Goal: Book appointment/travel/reservation

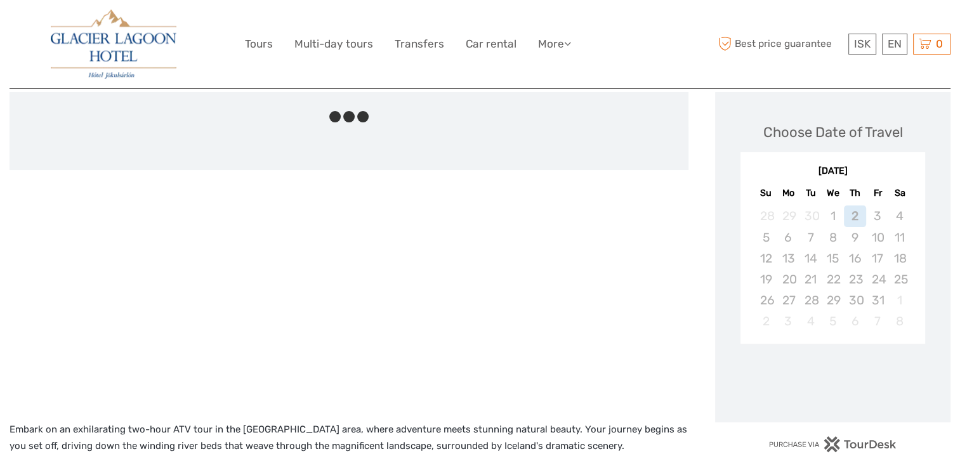
scroll to position [165, 0]
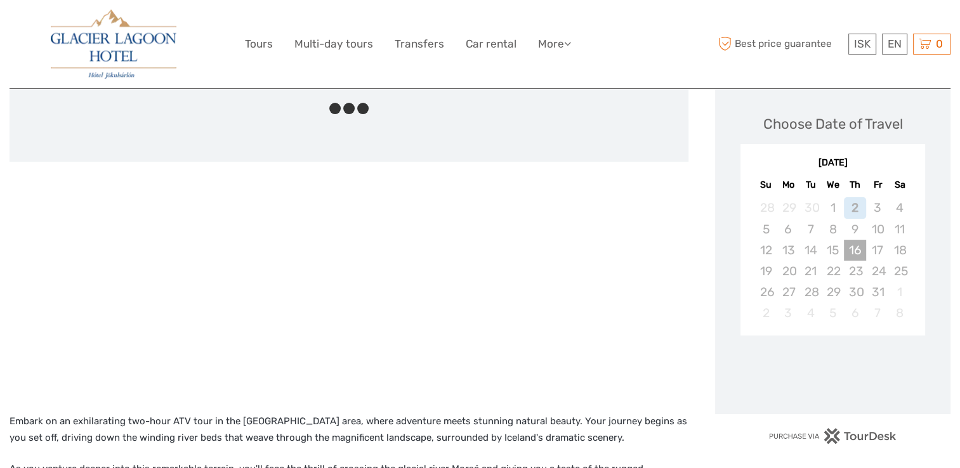
click at [858, 251] on div "16" at bounding box center [855, 250] width 22 height 21
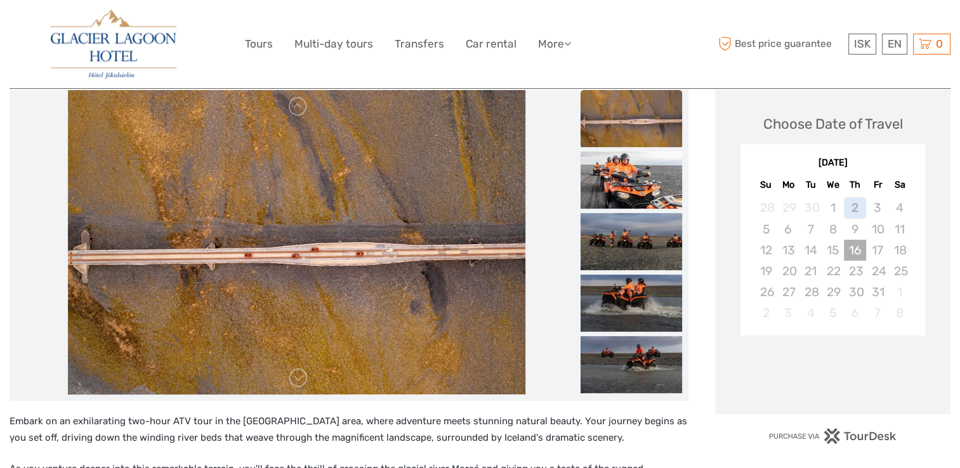
click at [858, 251] on div "16" at bounding box center [855, 250] width 22 height 21
click at [659, 365] on img at bounding box center [632, 364] width 102 height 57
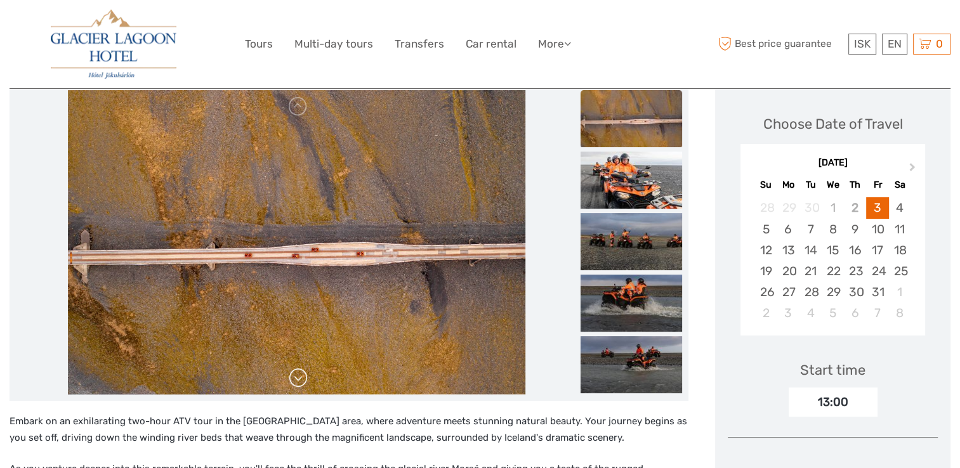
click at [298, 377] on link at bounding box center [298, 378] width 20 height 20
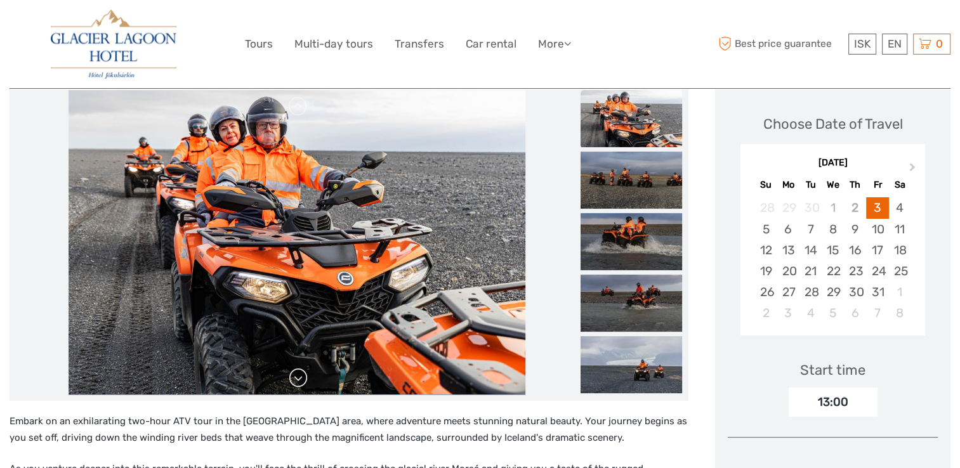
click at [298, 377] on link at bounding box center [298, 378] width 20 height 20
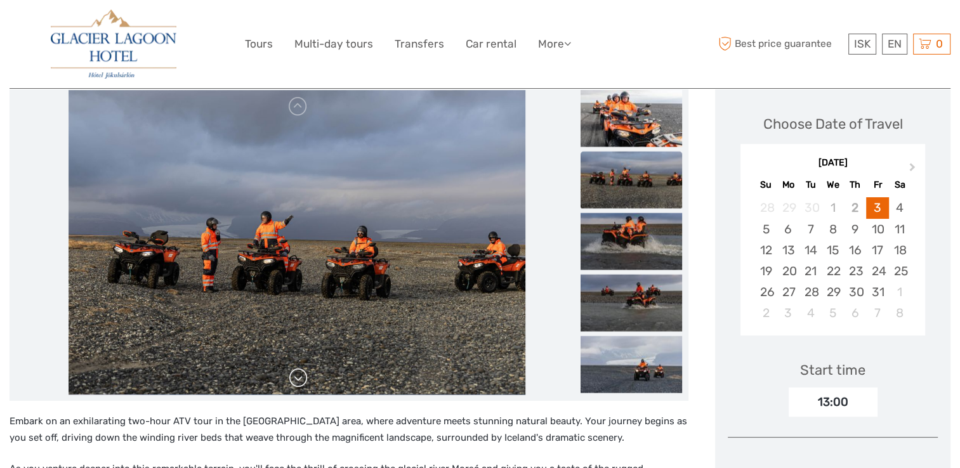
click at [298, 377] on link at bounding box center [298, 378] width 20 height 20
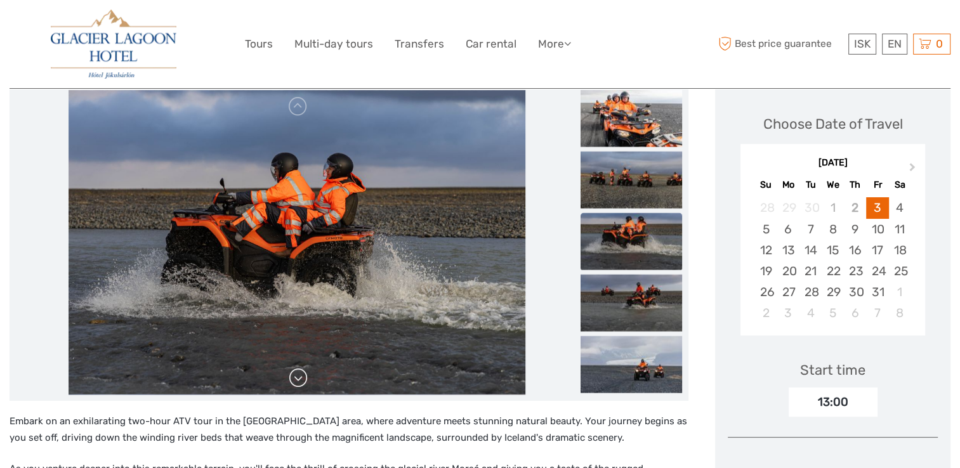
click at [298, 377] on link at bounding box center [298, 378] width 20 height 20
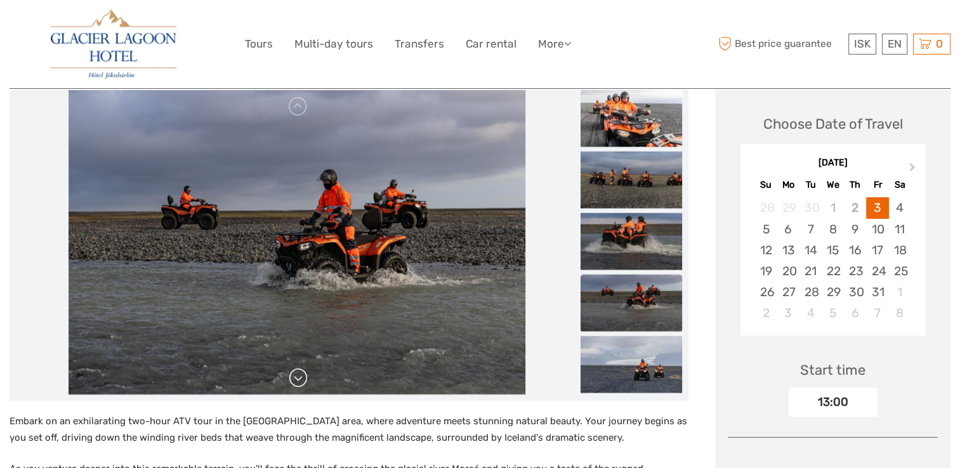
click at [298, 377] on link at bounding box center [298, 378] width 20 height 20
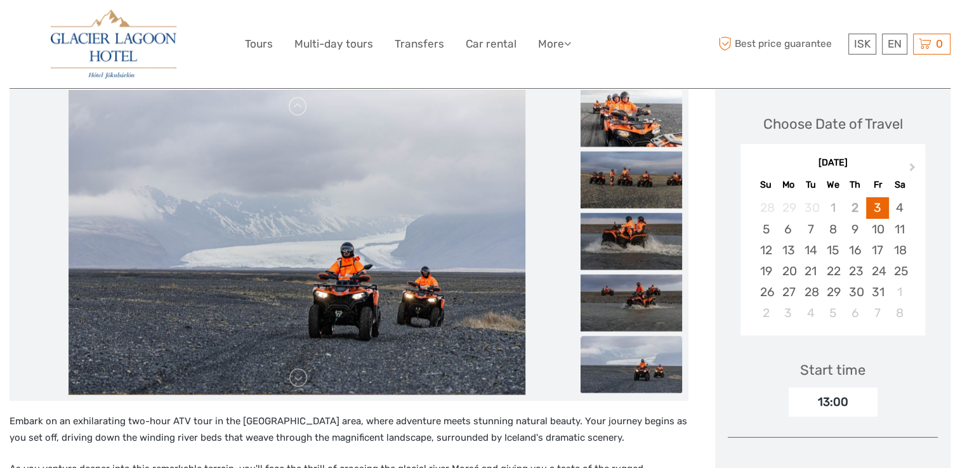
drag, startPoint x: 298, startPoint y: 377, endPoint x: 470, endPoint y: 440, distance: 182.7
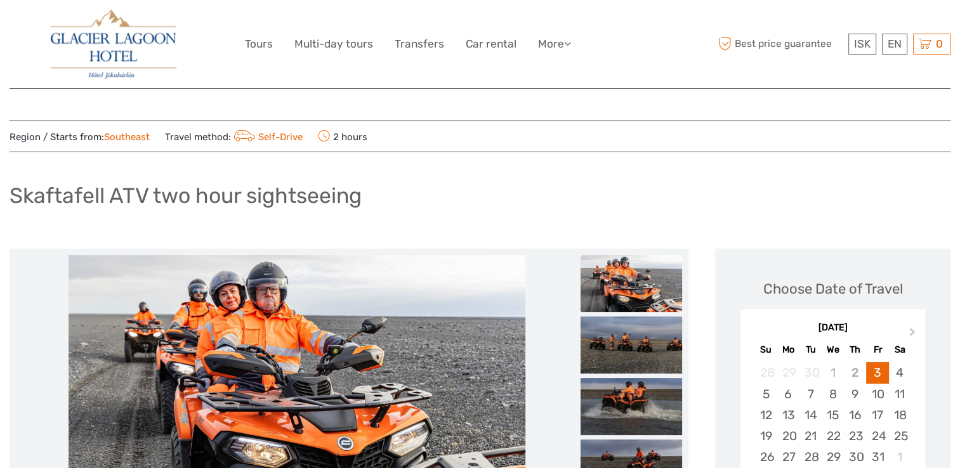
drag, startPoint x: 386, startPoint y: 248, endPoint x: 383, endPoint y: 231, distance: 17.3
click at [386, 249] on div at bounding box center [349, 407] width 679 height 317
click at [266, 43] on link "Tours" at bounding box center [259, 44] width 28 height 18
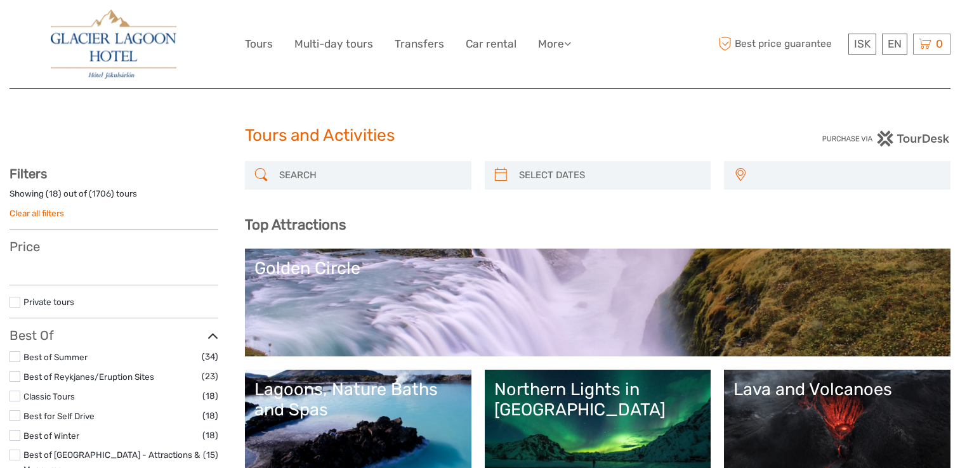
select select
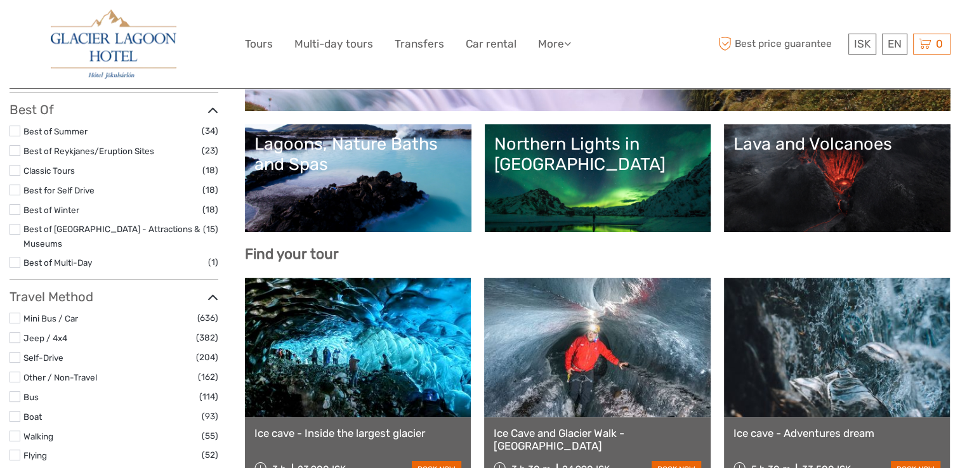
scroll to position [248, 0]
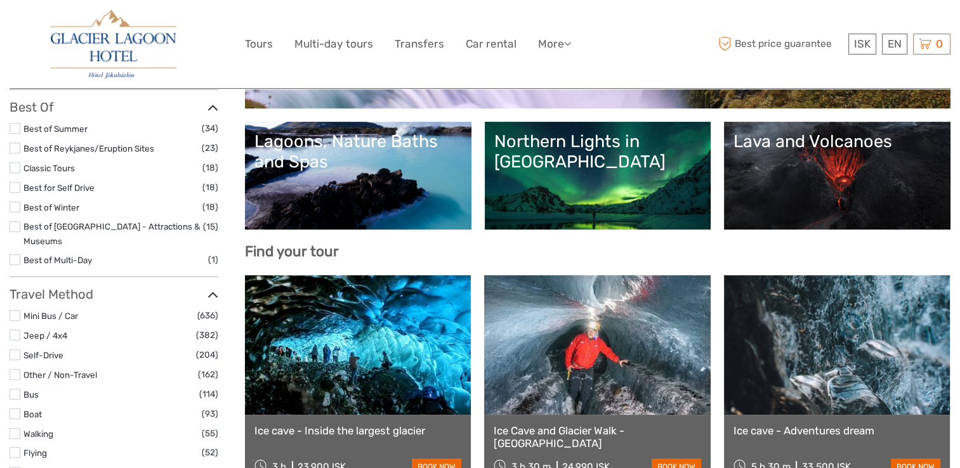
click at [479, 245] on h3 "Find your tour" at bounding box center [598, 251] width 706 height 17
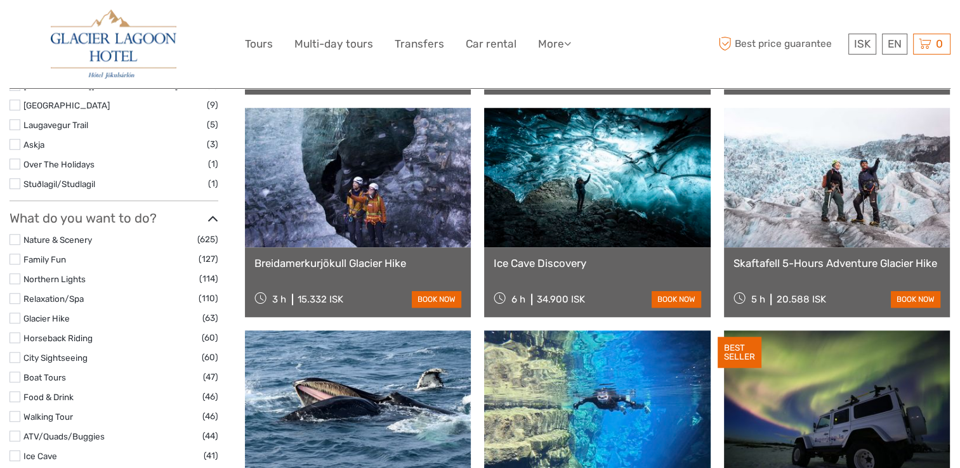
scroll to position [1088, 0]
